Goal: Task Accomplishment & Management: Manage account settings

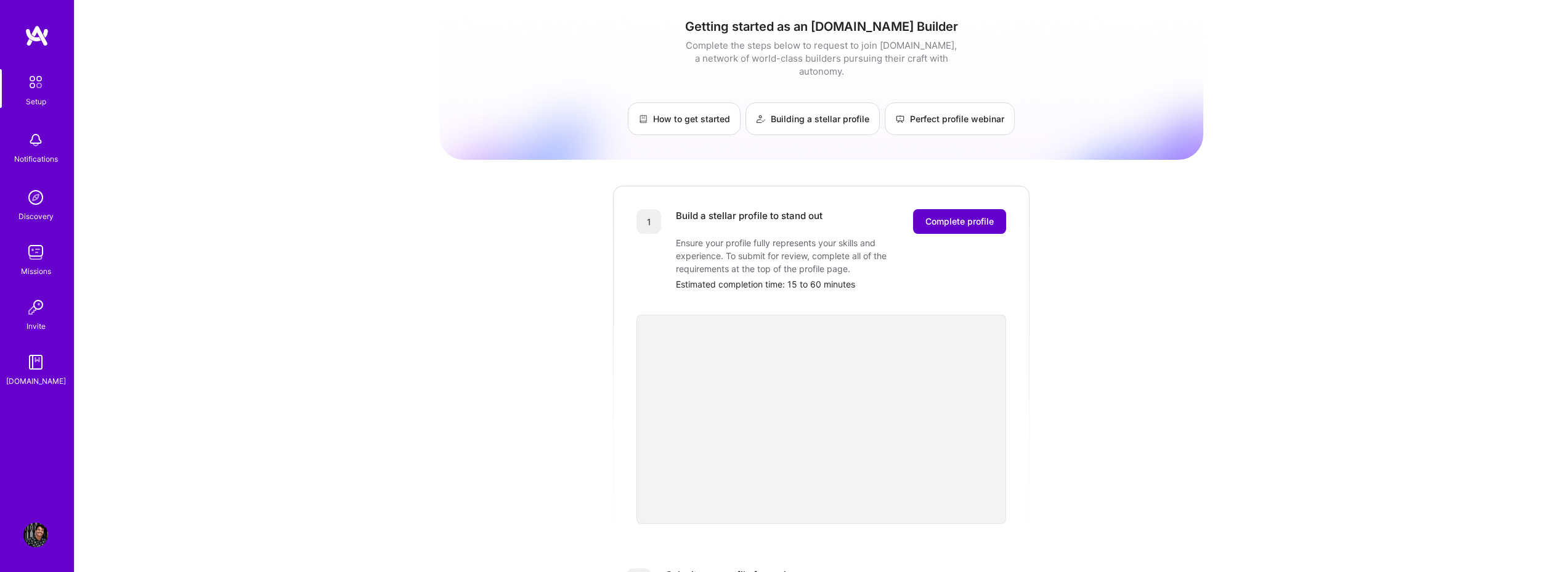
click at [962, 216] on span "Complete profile" at bounding box center [959, 221] width 69 height 12
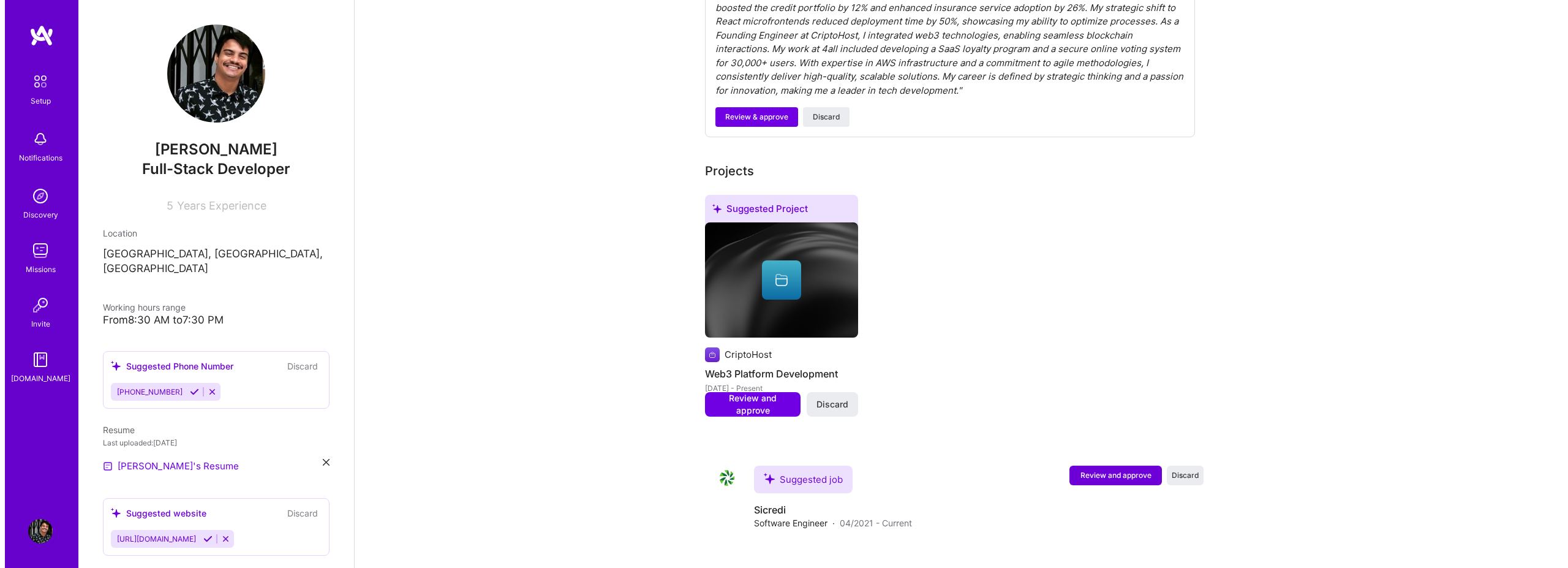
scroll to position [441, 0]
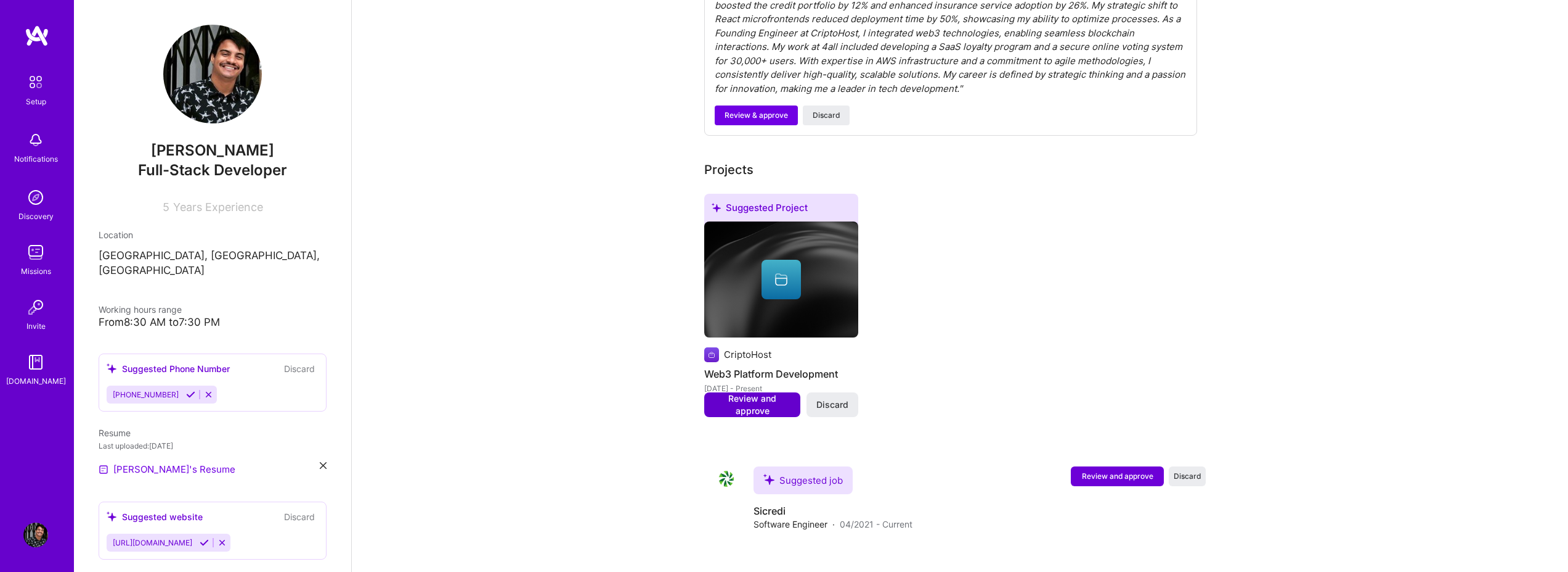
click at [750, 397] on span "Review and approve" at bounding box center [752, 405] width 84 height 25
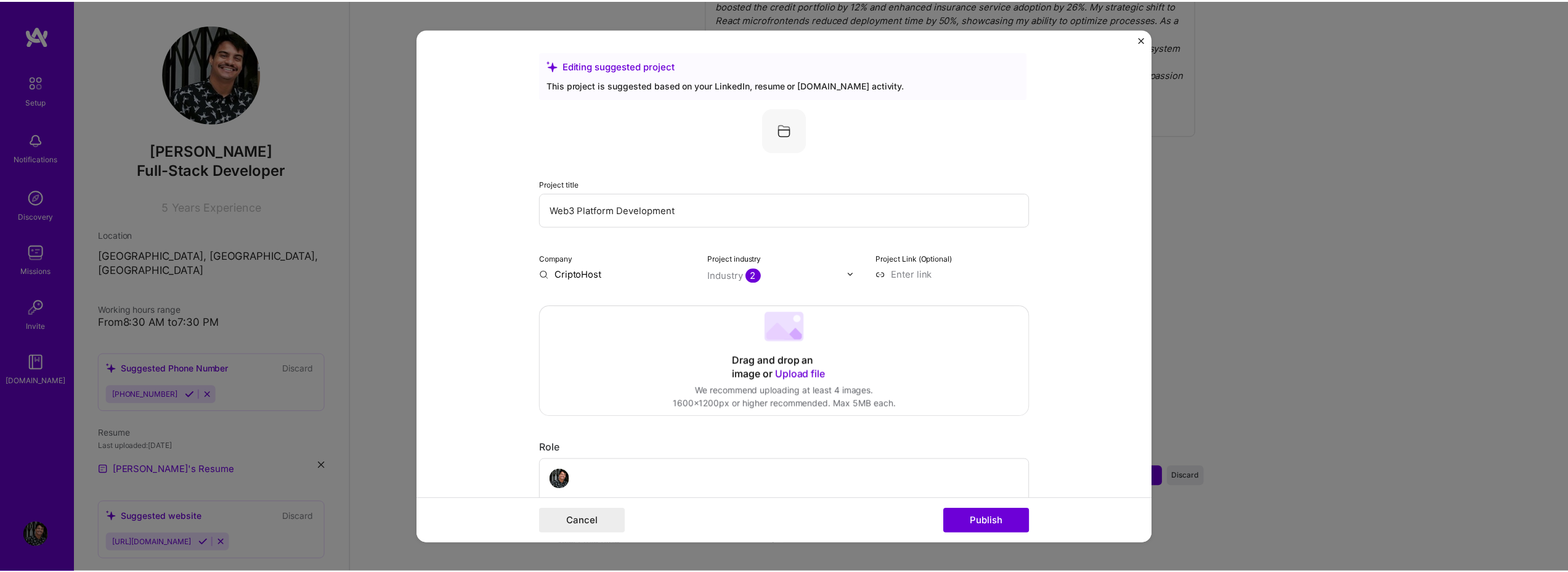
scroll to position [0, 0]
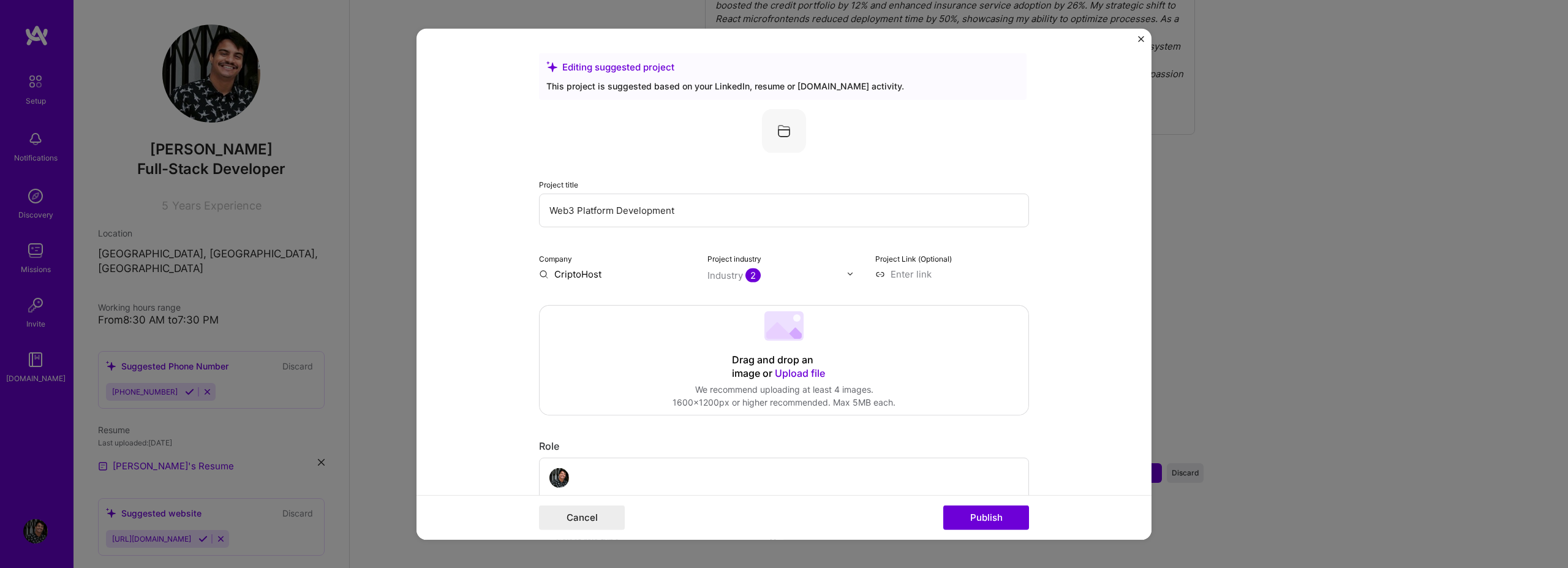
click at [1294, 139] on div "Editing suggested project This project is suggested based on your LinkedIn, res…" at bounding box center [784, 284] width 1568 height 568
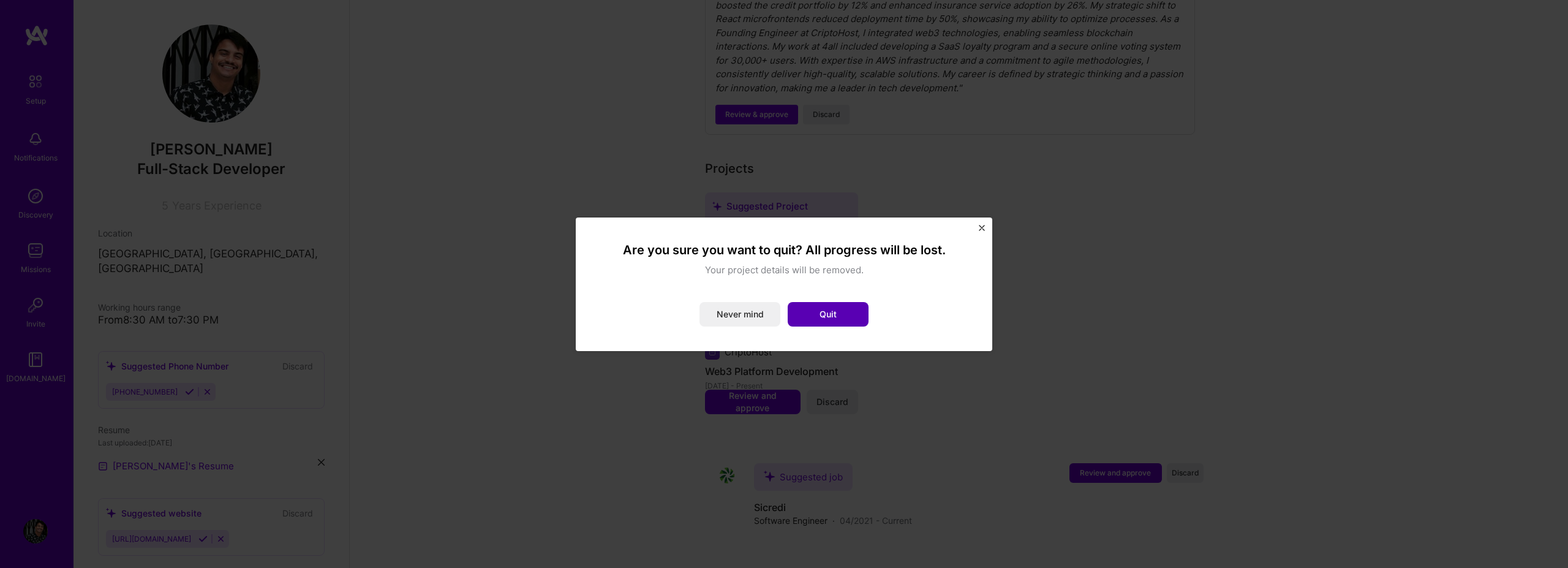
click at [844, 318] on button "Quit" at bounding box center [828, 314] width 81 height 25
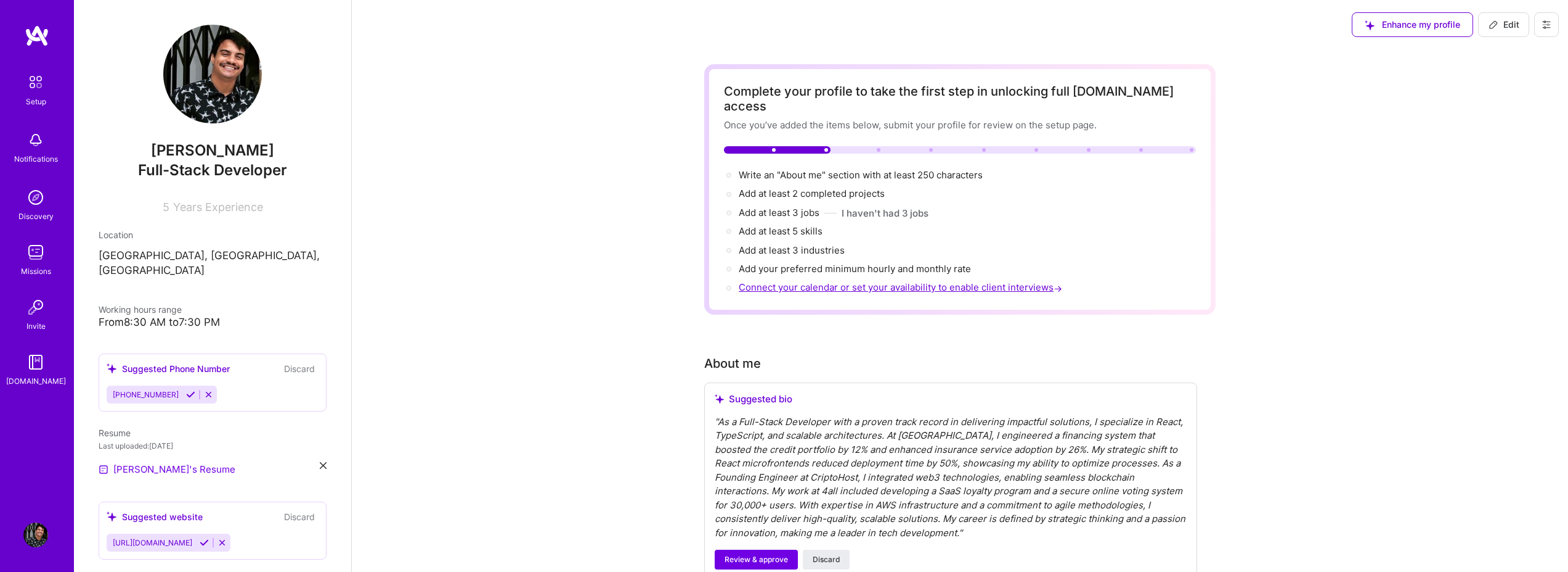
click at [802, 281] on span "Connect your calendar or set your availability to enable client interviews →" at bounding box center [902, 287] width 326 height 12
select select "US"
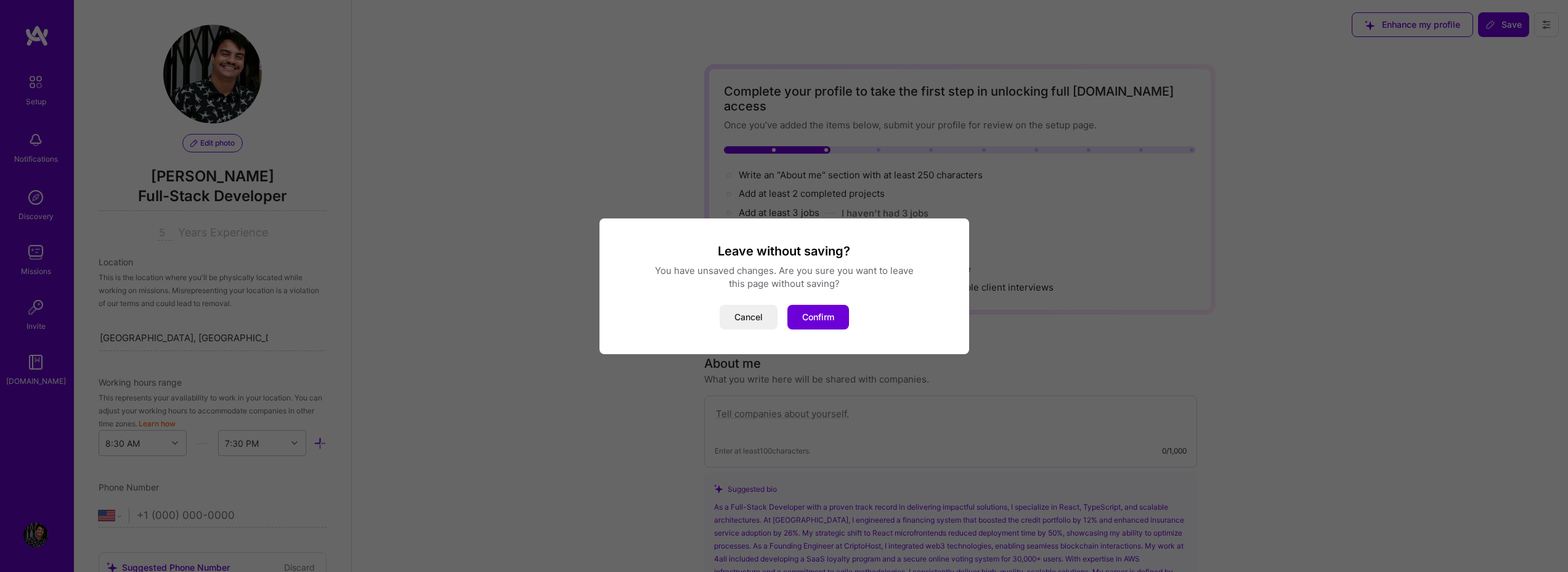
scroll to position [582, 0]
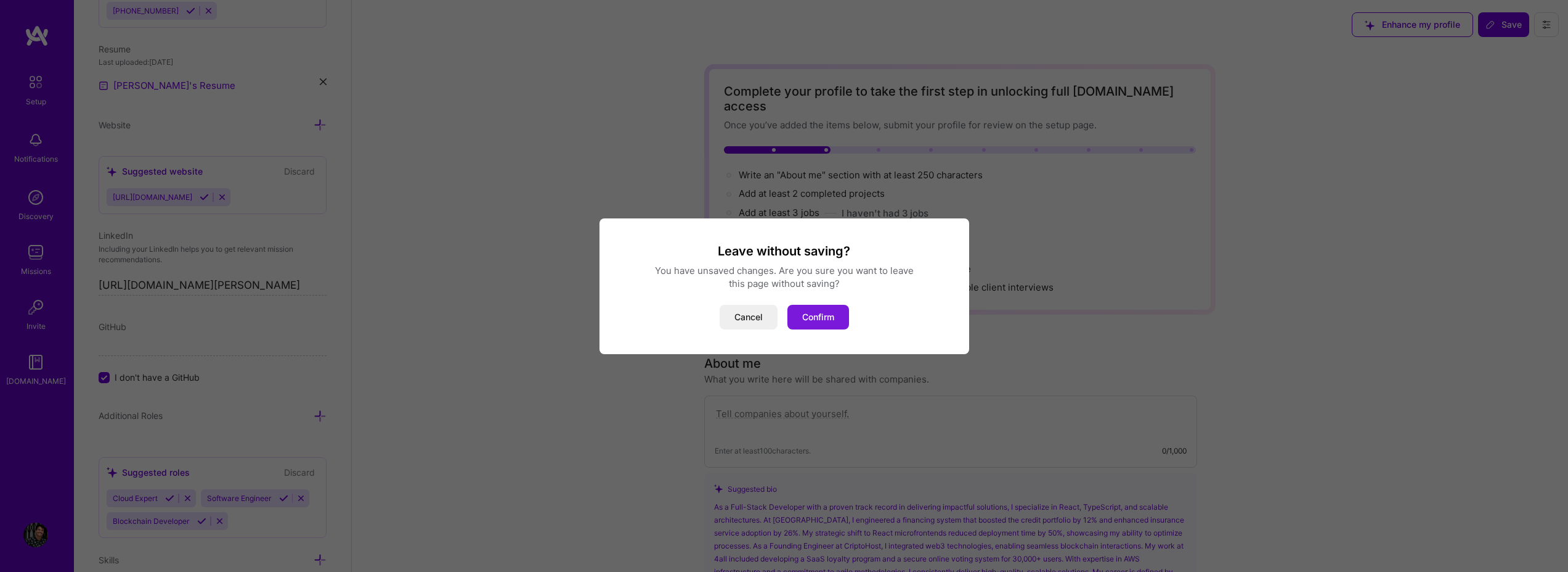
click at [815, 317] on button "Confirm" at bounding box center [818, 318] width 61 height 25
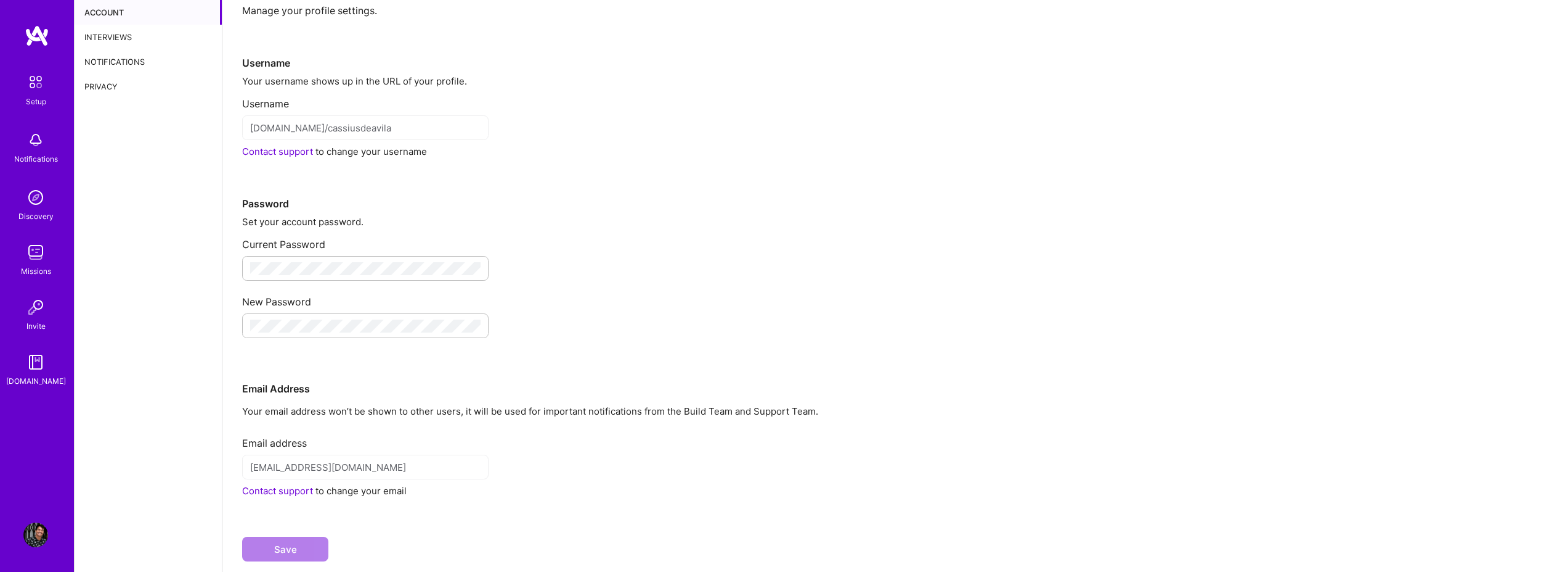
scroll to position [62, 0]
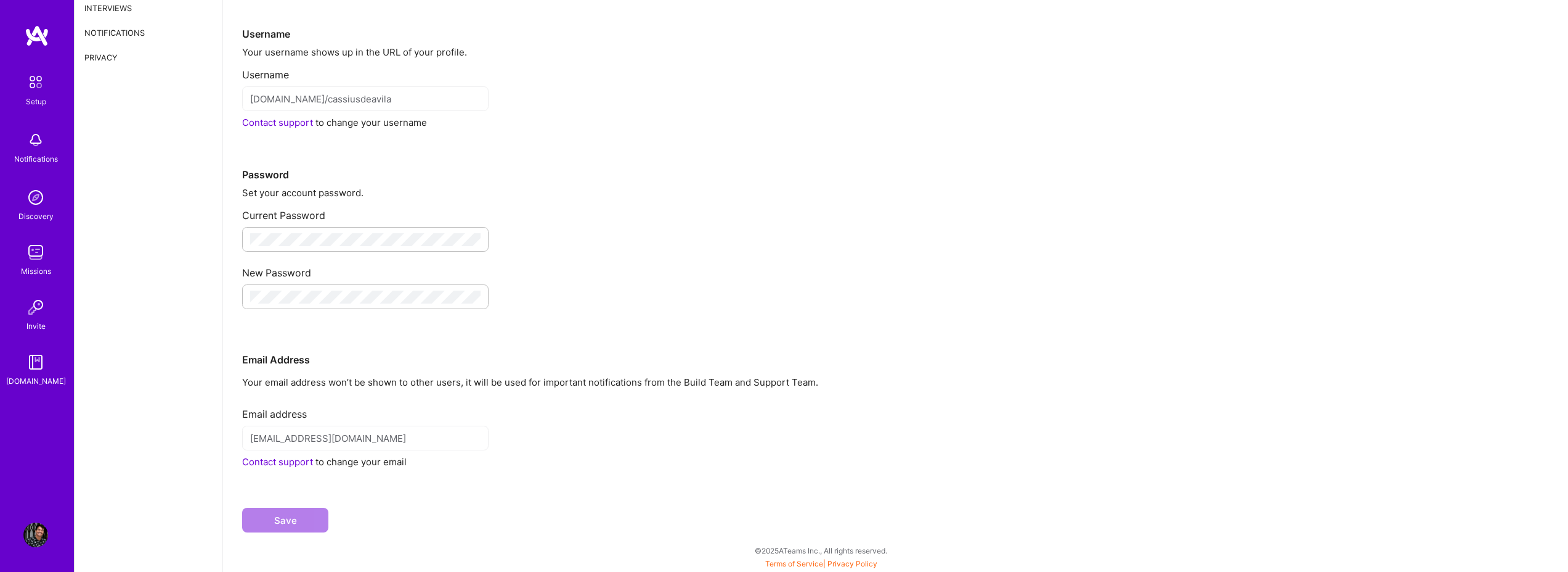
click at [345, 284] on div "New Password" at bounding box center [895, 284] width 1306 height 57
click at [425, 179] on div "Password" at bounding box center [895, 154] width 1306 height 52
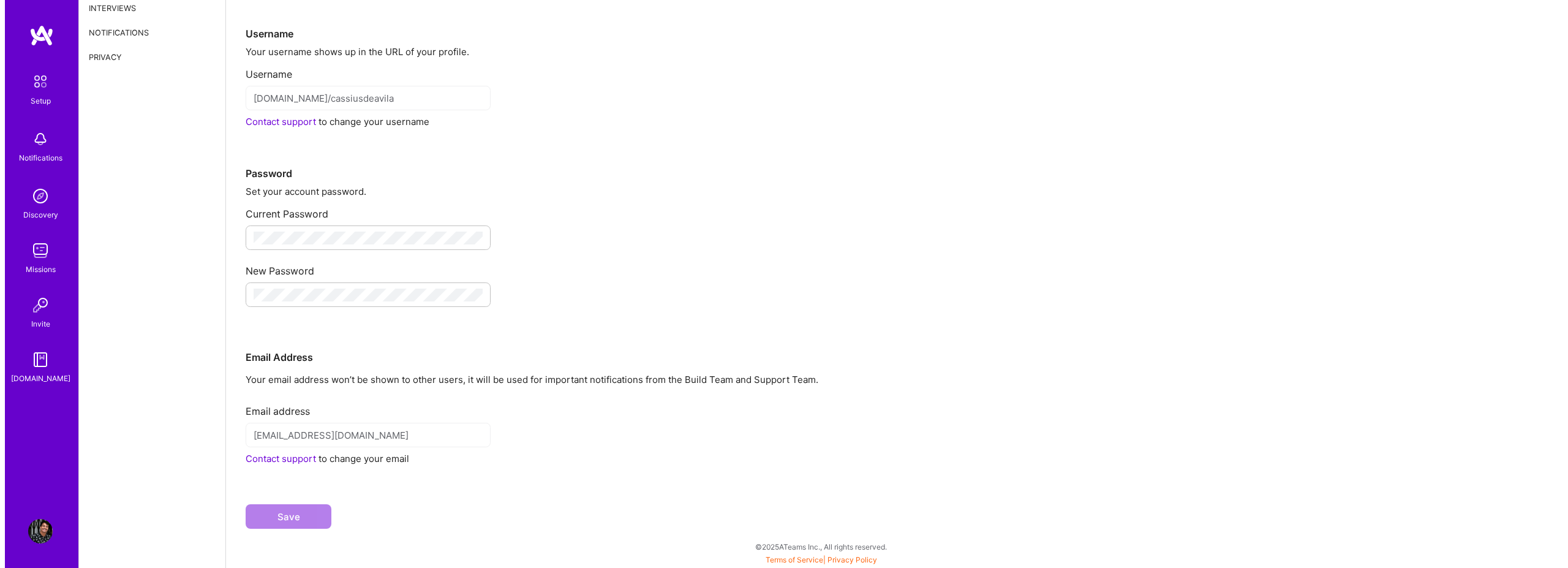
scroll to position [0, 0]
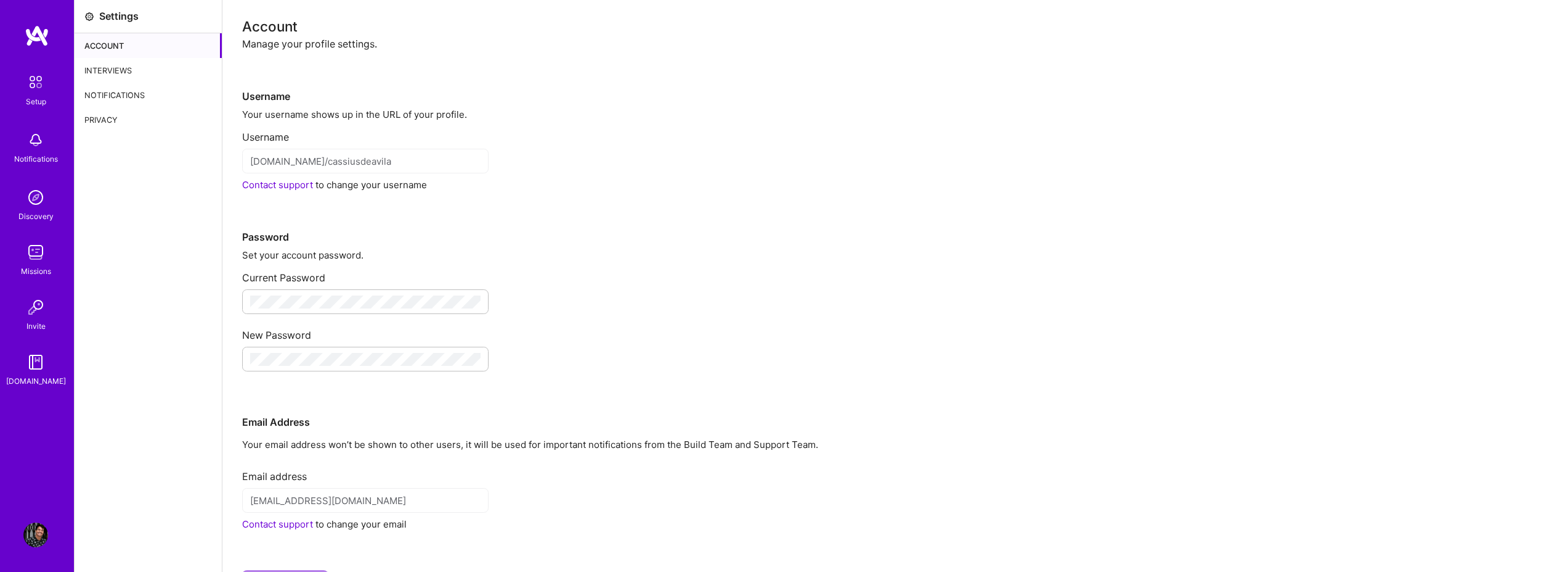
click at [129, 72] on div "Interviews" at bounding box center [148, 70] width 147 height 25
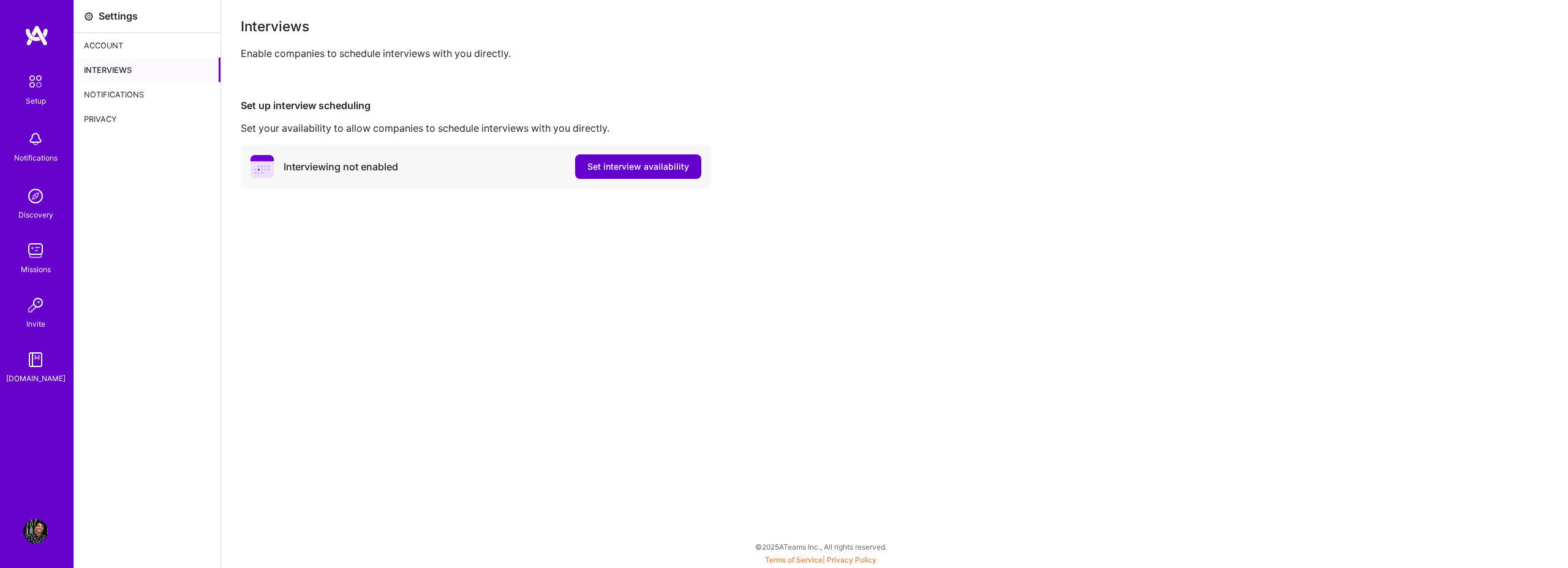
click at [604, 178] on button "Set interview availability" at bounding box center [638, 166] width 126 height 25
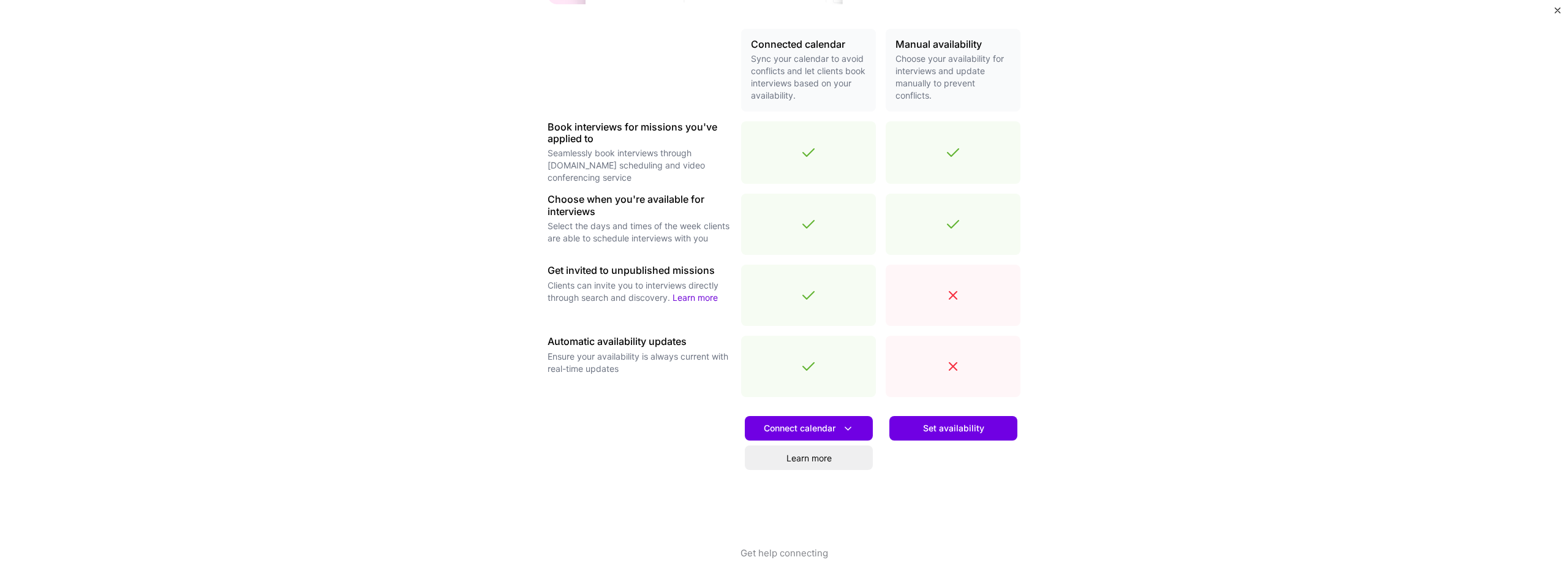
scroll to position [291, 0]
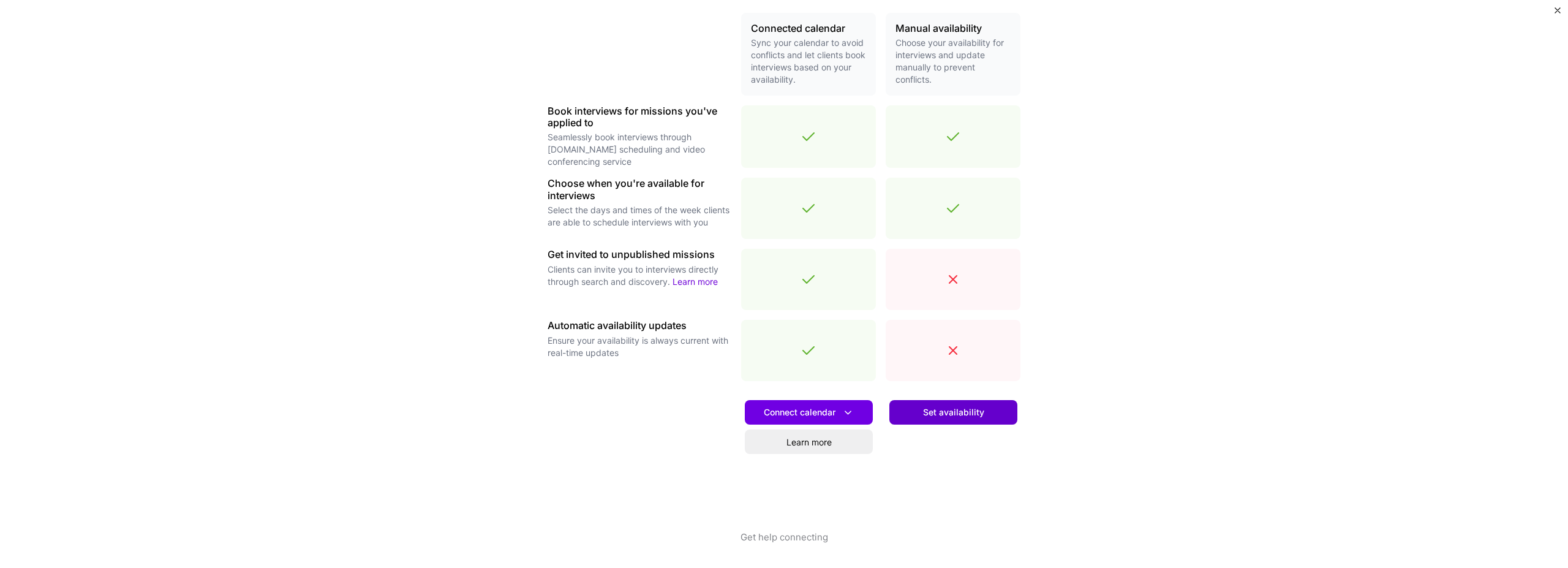
click at [988, 421] on button "Set availability" at bounding box center [952, 412] width 128 height 25
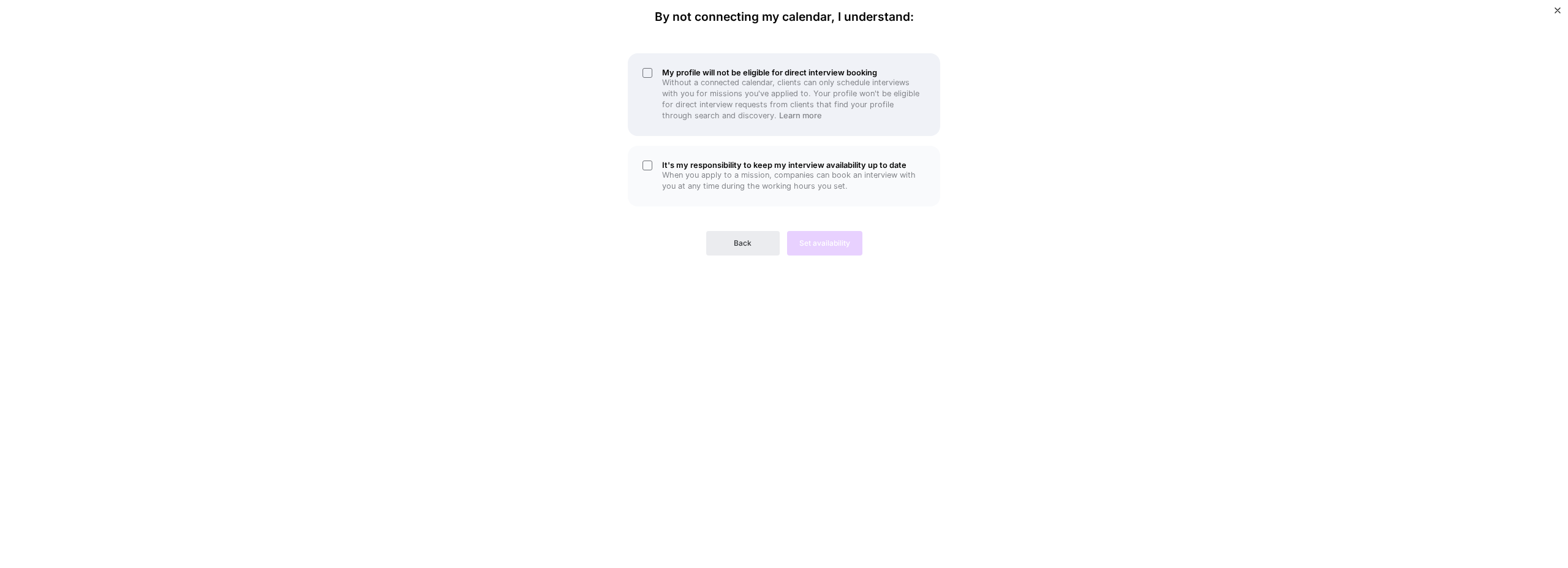
click at [745, 76] on h5 "My profile will not be eligible for direct interview booking" at bounding box center [793, 72] width 263 height 9
click at [721, 172] on p "When you apply to a mission, companies can book an interview with you at any ti…" at bounding box center [793, 180] width 263 height 22
click at [827, 243] on span "Set availability" at bounding box center [825, 243] width 51 height 11
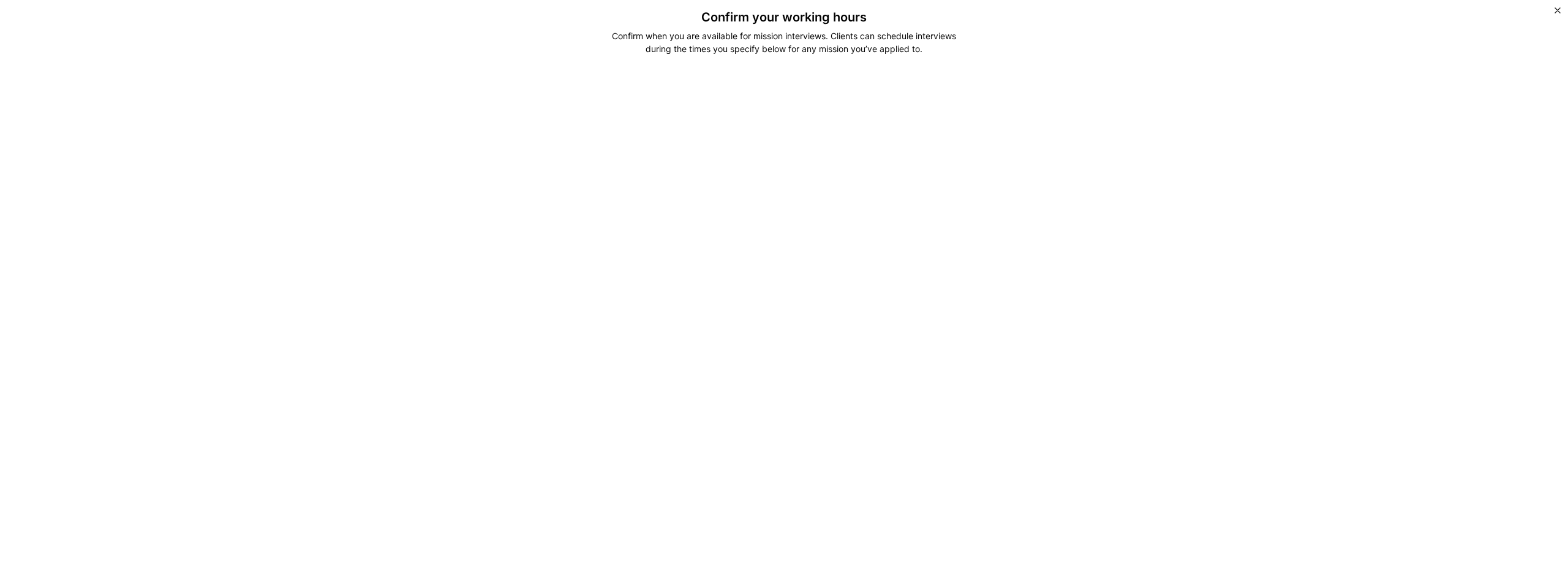
click at [549, 296] on div "Confirm your working hours Confirm when you are available for mission interview…" at bounding box center [784, 284] width 1568 height 568
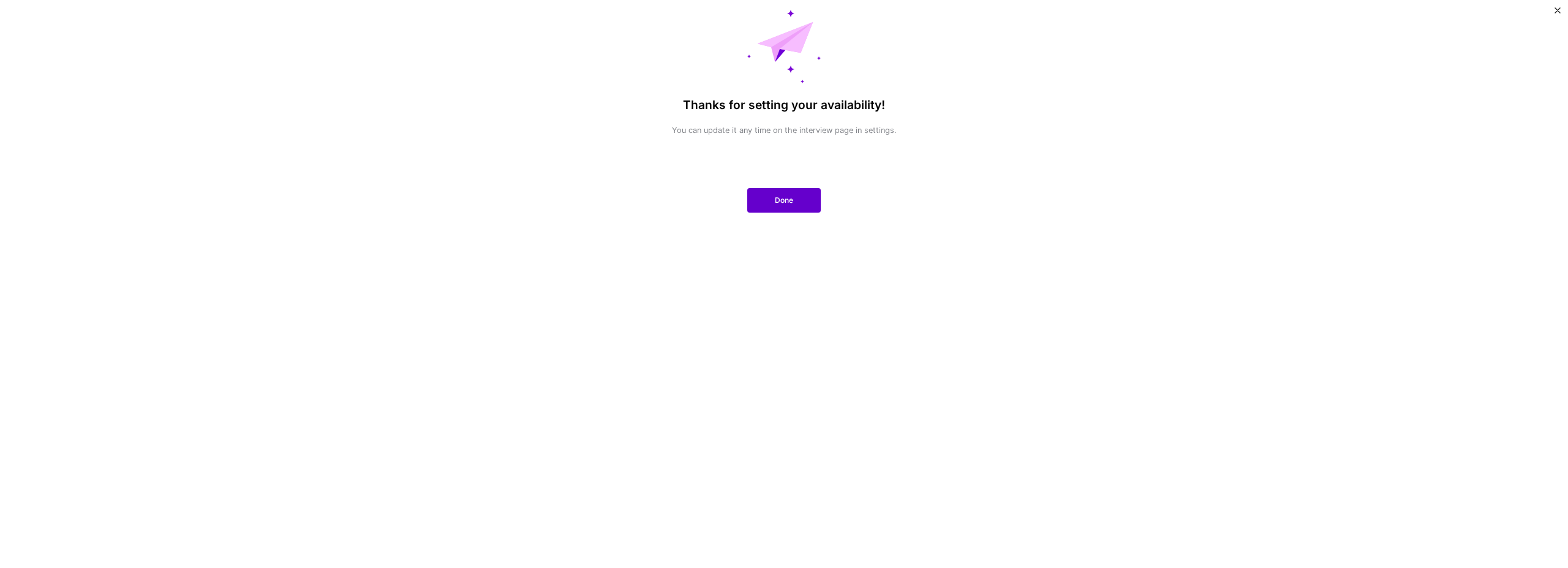
click at [777, 204] on span "Done" at bounding box center [784, 200] width 18 height 11
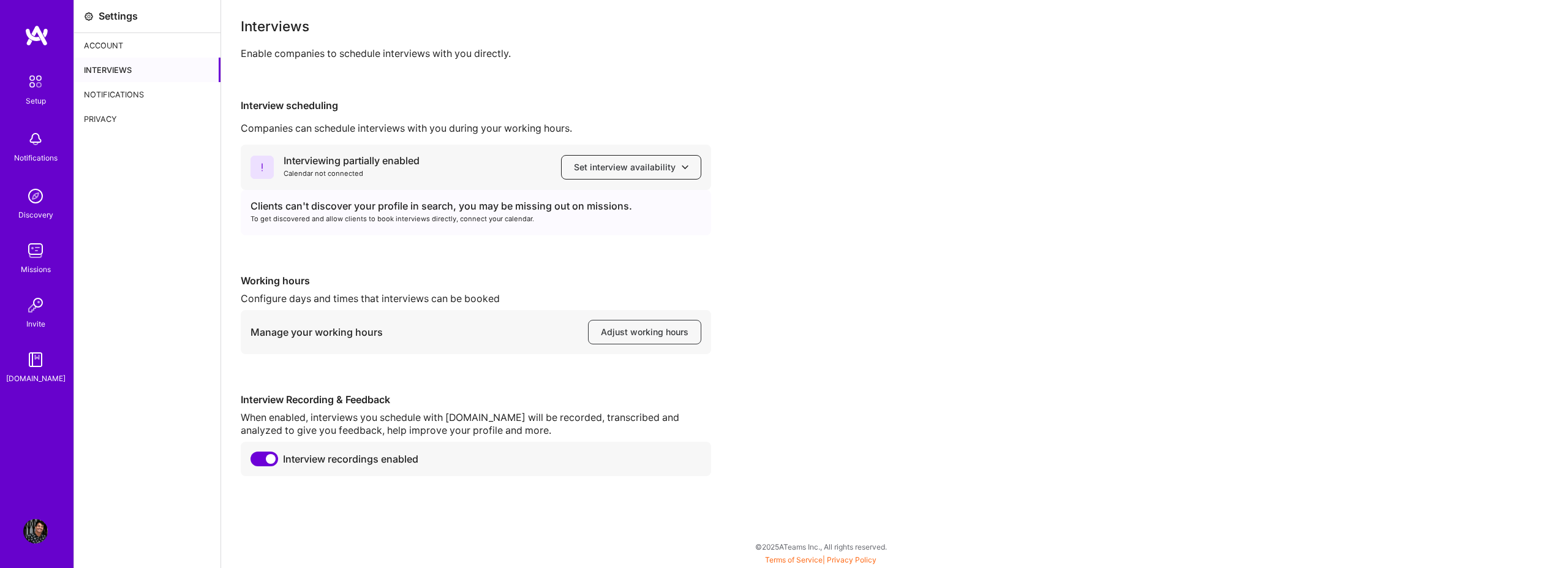
click at [642, 171] on span "Set interview availability" at bounding box center [630, 167] width 114 height 12
click at [847, 274] on div "Interviewing partially enabled Calendar not connected Set interview availabilit…" at bounding box center [894, 310] width 1307 height 331
click at [652, 337] on span "Adjust working hours" at bounding box center [644, 332] width 87 height 12
click at [32, 272] on div "Missions" at bounding box center [35, 269] width 30 height 13
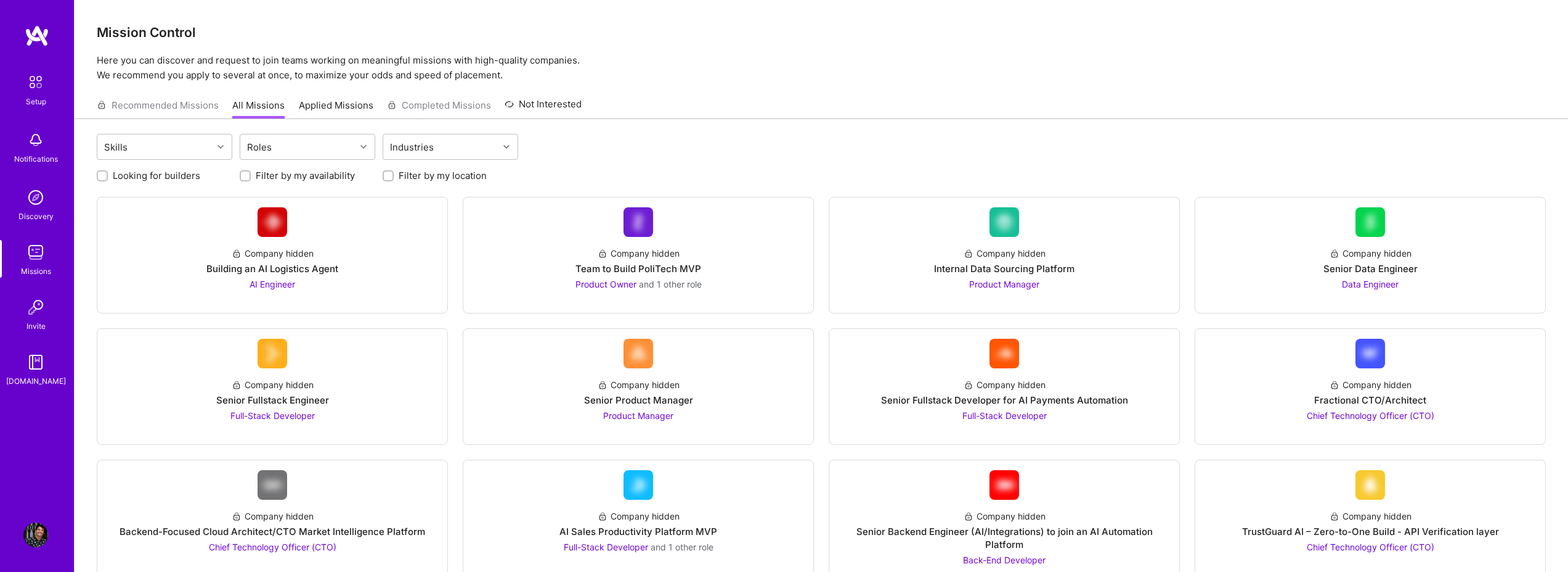
click at [47, 145] on img at bounding box center [36, 140] width 25 height 25
click at [44, 105] on div "Setup" at bounding box center [36, 102] width 21 height 13
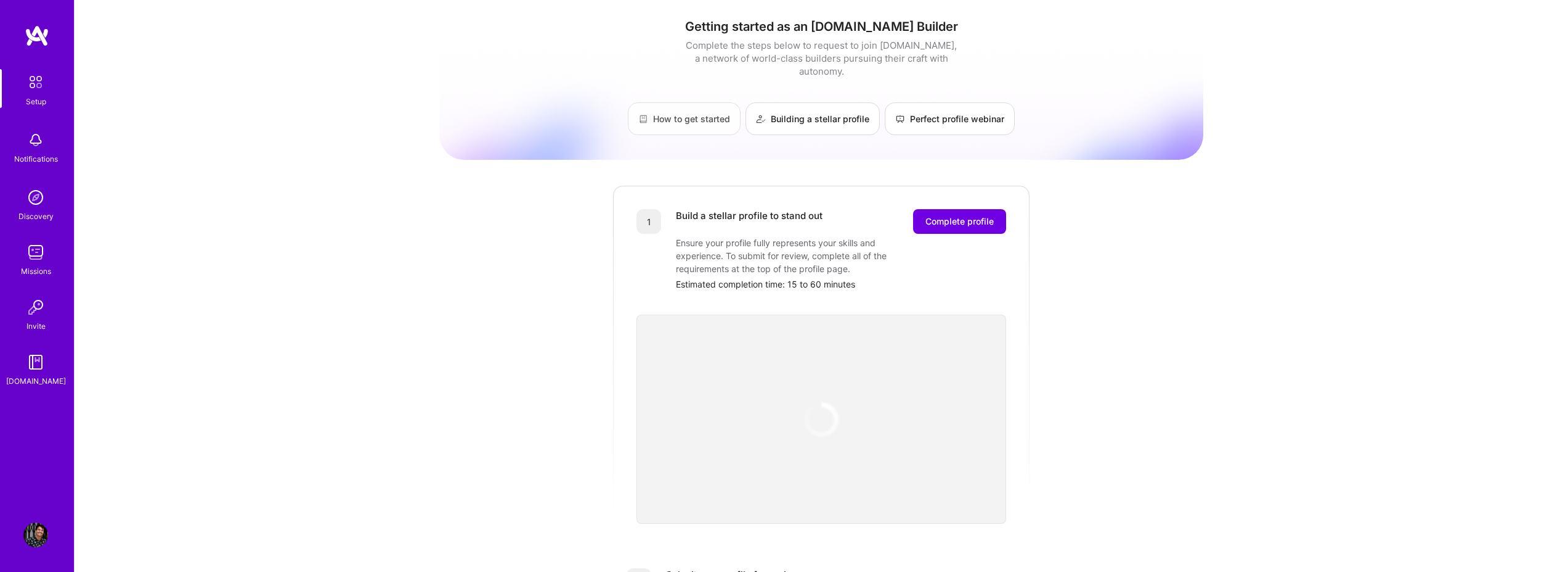
click at [674, 103] on link "How to get started" at bounding box center [684, 119] width 113 height 32
click at [952, 218] on button "Complete profile" at bounding box center [960, 221] width 93 height 25
